Goal: Information Seeking & Learning: Learn about a topic

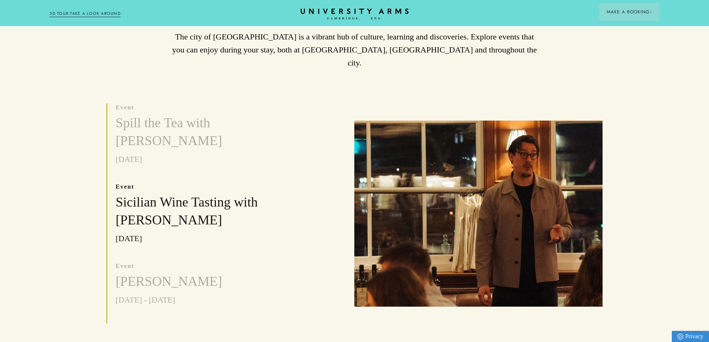
scroll to position [149, 0]
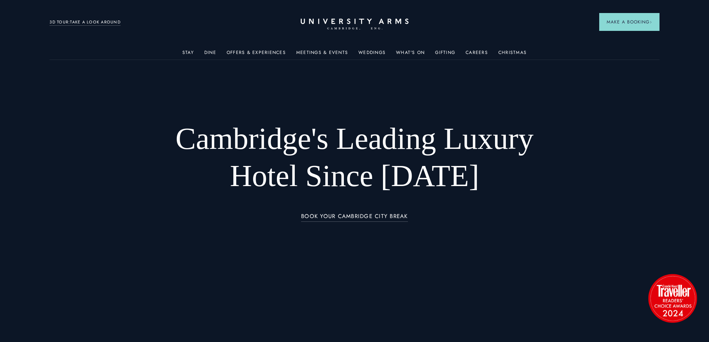
click at [323, 48] on div "Meetings & Events" at bounding box center [322, 52] width 52 height 15
click at [325, 51] on link "Meetings & Events" at bounding box center [322, 55] width 52 height 10
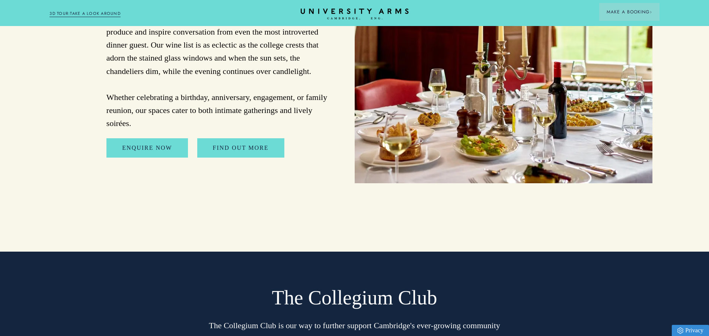
scroll to position [2419, 0]
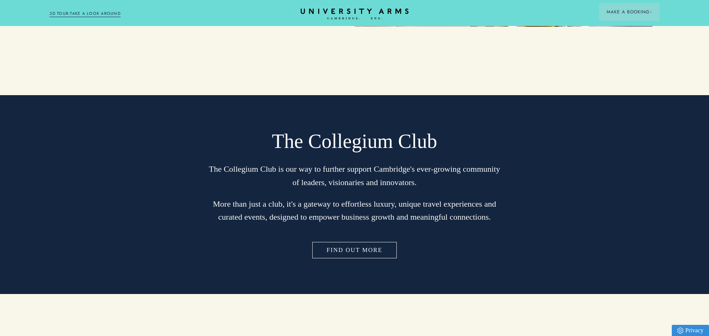
click at [326, 241] on link "FIND OUT MORE" at bounding box center [354, 250] width 87 height 19
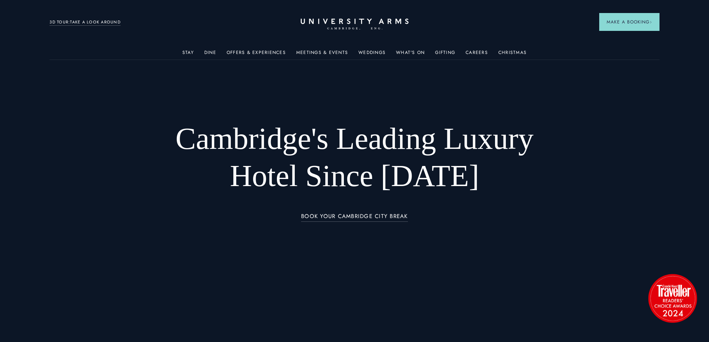
click at [308, 48] on div "Meetings & Events" at bounding box center [322, 52] width 52 height 15
click at [310, 51] on link "Meetings & Events" at bounding box center [322, 55] width 52 height 10
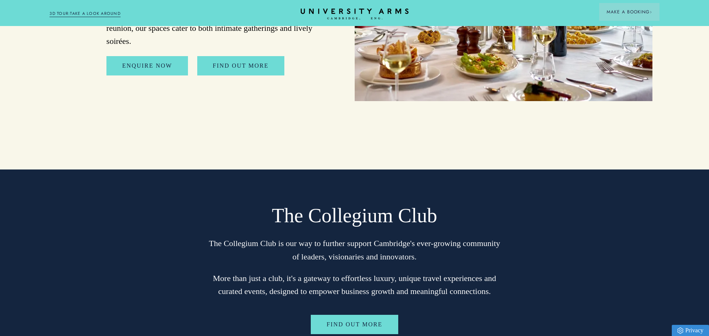
scroll to position [2568, 0]
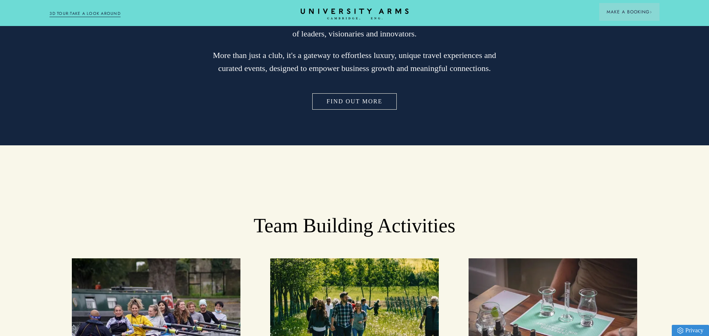
click at [360, 92] on link "FIND OUT MORE" at bounding box center [354, 101] width 87 height 19
